Goal: Information Seeking & Learning: Learn about a topic

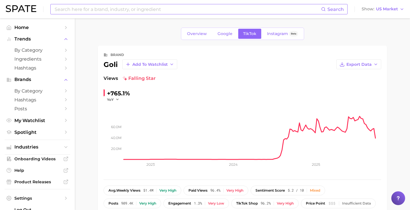
click at [168, 8] on input at bounding box center [187, 9] width 267 height 10
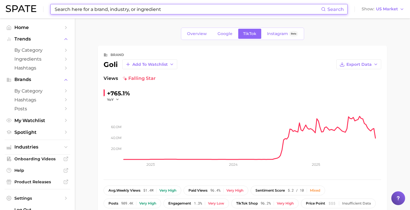
click at [34, 128] on ul "Home Trends by Category Ingredients Hashtags Brands by Category Hashtags Posts …" at bounding box center [38, 80] width 66 height 114
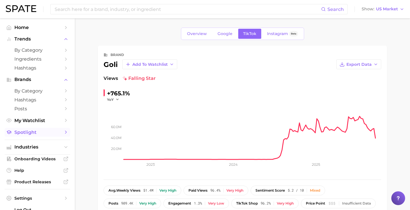
click at [40, 131] on span "Spotlight" at bounding box center [37, 132] width 46 height 5
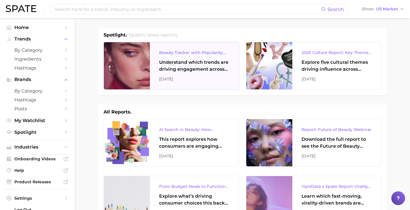
click at [163, 53] on div "Beauty Tracker with Popularity Index" at bounding box center [194, 52] width 70 height 7
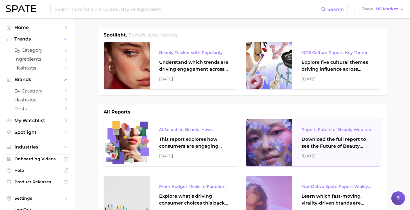
click at [325, 136] on div "Report: Future of Beauty Webinar Download the full report to see the Future of …" at bounding box center [336, 142] width 89 height 47
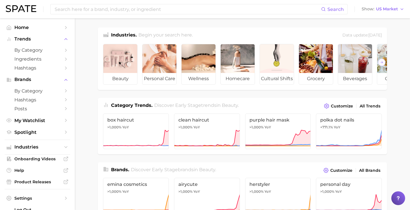
drag, startPoint x: 247, startPoint y: 20, endPoint x: 250, endPoint y: 18, distance: 4.2
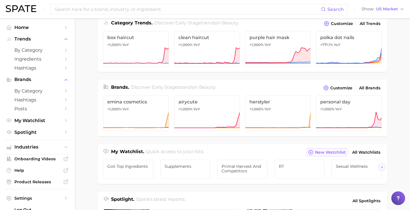
scroll to position [86, 0]
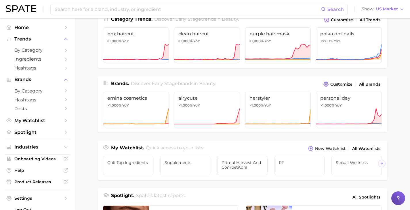
click at [391, 72] on main "Industries. Begin your search here. Data update: [DATE] beauty personal care we…" at bounding box center [242, 156] width 335 height 449
click at [396, 81] on main "Industries. Begin your search here. Data update: [DATE] beauty personal care we…" at bounding box center [242, 156] width 335 height 449
drag, startPoint x: 391, startPoint y: 55, endPoint x: 350, endPoint y: 28, distance: 48.0
click at [390, 54] on main "Industries. Begin your search here. Data update: [DATE] beauty personal care we…" at bounding box center [242, 156] width 335 height 449
click at [164, 11] on input at bounding box center [187, 9] width 267 height 10
